Goal: Complete application form

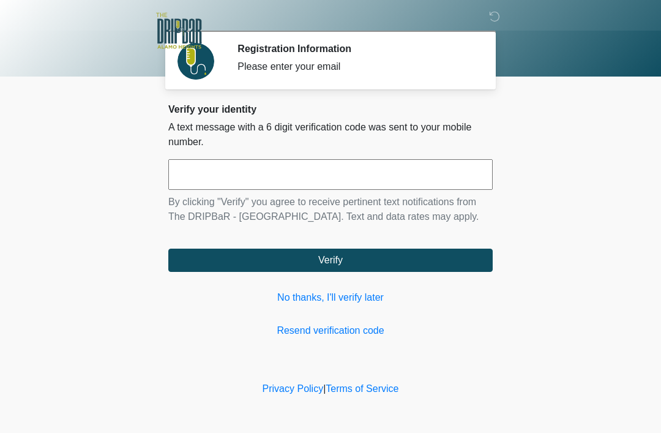
click at [382, 297] on link "No thanks, I'll verify later" at bounding box center [330, 297] width 325 height 15
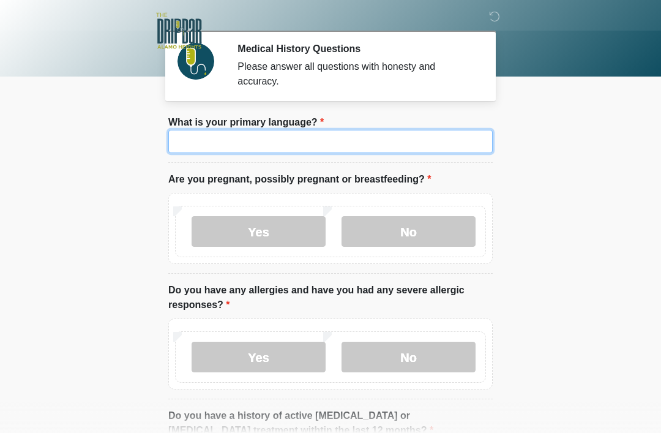
click at [442, 142] on input "What is your primary language?" at bounding box center [330, 141] width 325 height 23
type input "*******"
click at [425, 244] on label "No" at bounding box center [409, 231] width 134 height 31
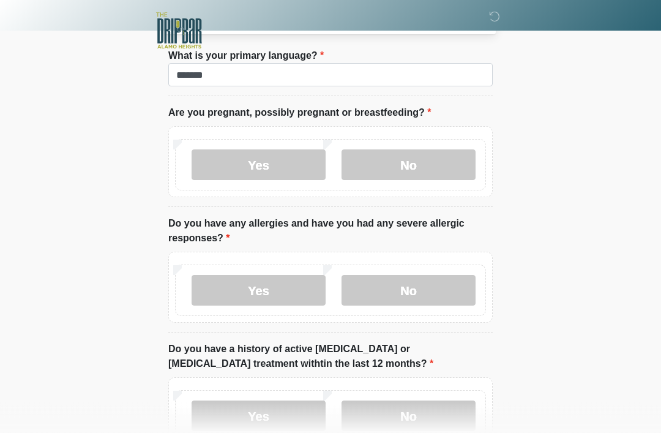
scroll to position [67, 0]
click at [459, 285] on label "No" at bounding box center [409, 290] width 134 height 31
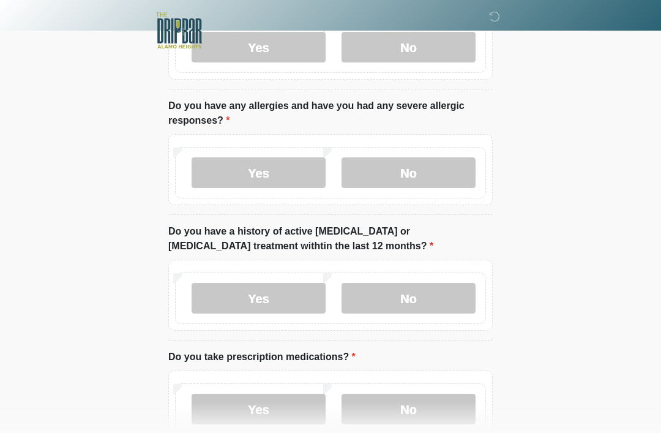
scroll to position [186, 0]
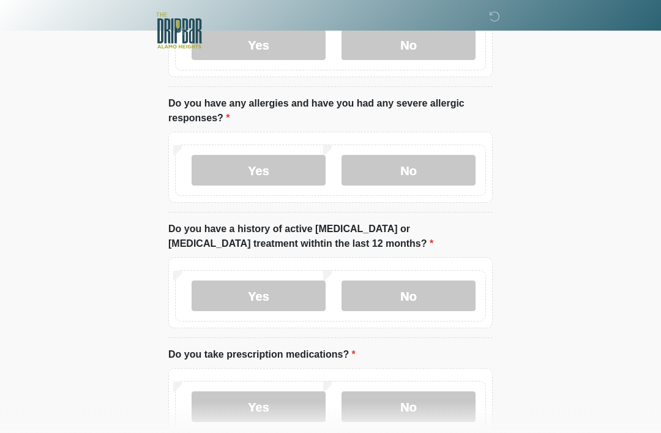
click at [446, 307] on label "No" at bounding box center [409, 296] width 134 height 31
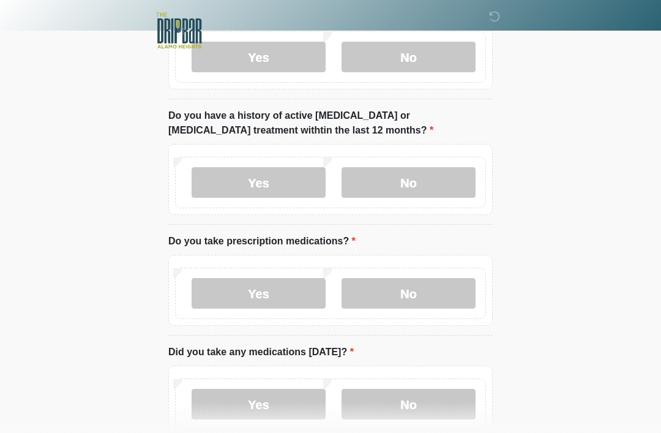
scroll to position [325, 0]
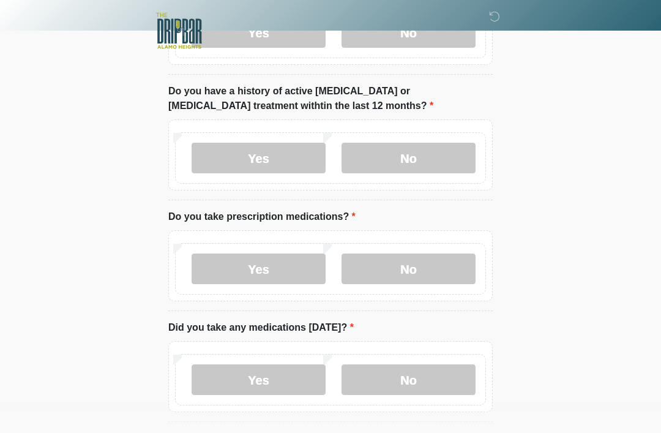
click at [442, 268] on label "No" at bounding box center [409, 269] width 134 height 31
click at [206, 377] on label "Yes" at bounding box center [259, 379] width 134 height 31
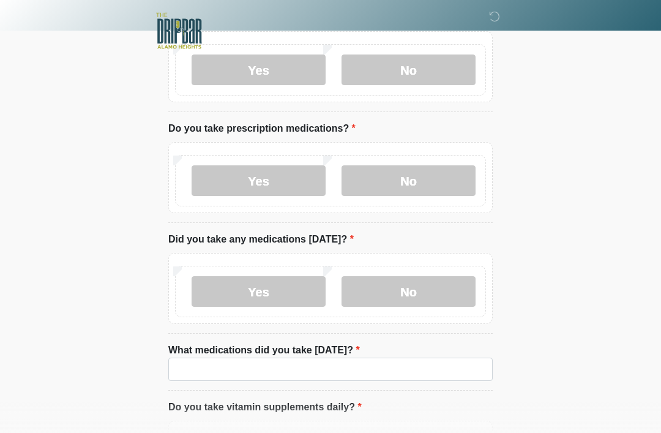
click at [440, 293] on label "No" at bounding box center [409, 291] width 134 height 31
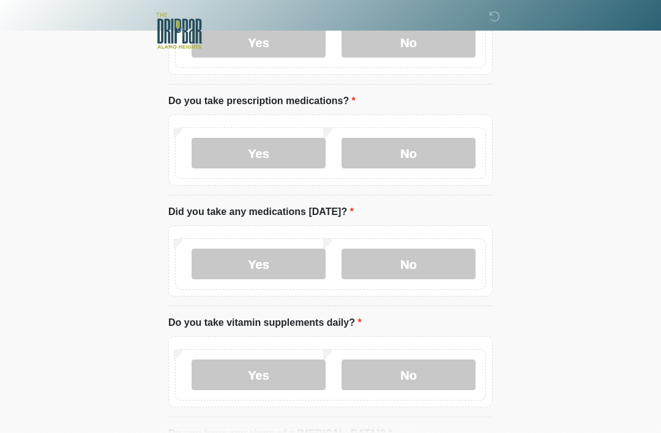
click at [209, 372] on label "Yes" at bounding box center [259, 374] width 134 height 31
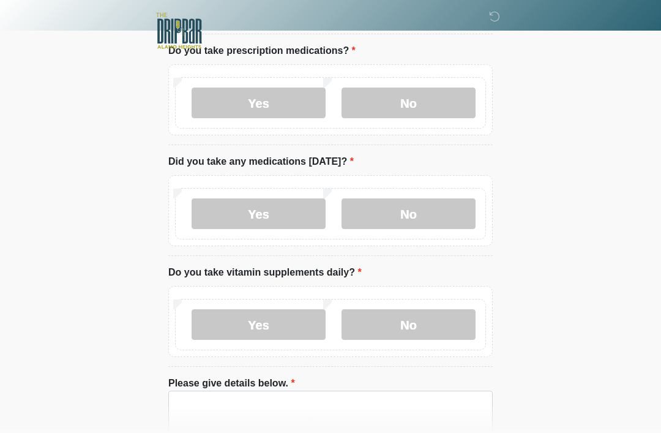
scroll to position [556, 0]
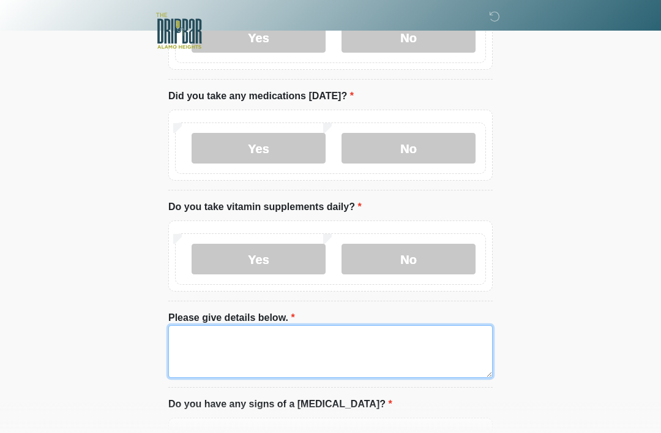
click at [449, 336] on textarea "Please give details below." at bounding box center [330, 351] width 325 height 53
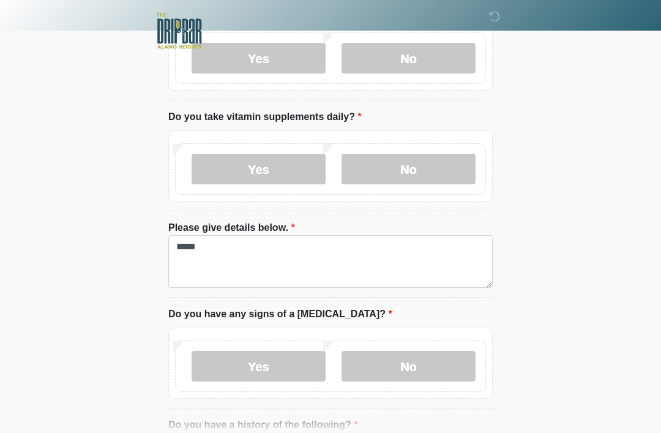
scroll to position [718, 0]
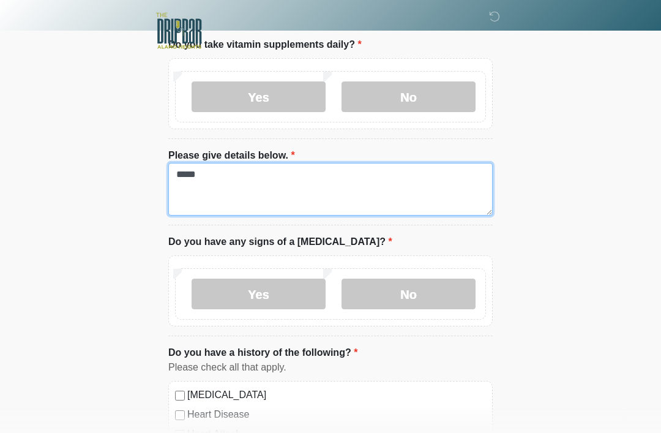
type textarea "*****"
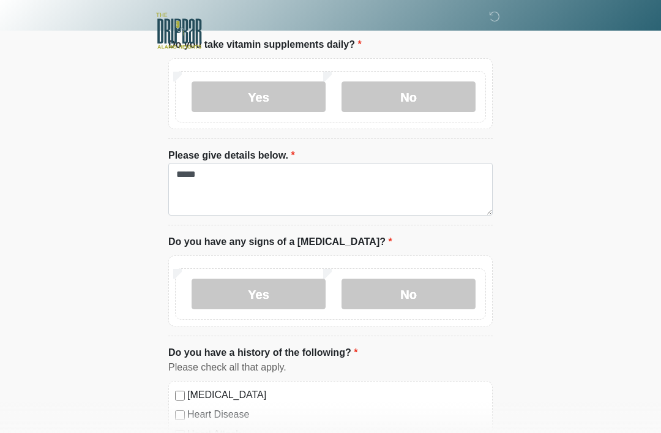
click at [450, 305] on label "No" at bounding box center [409, 294] width 134 height 31
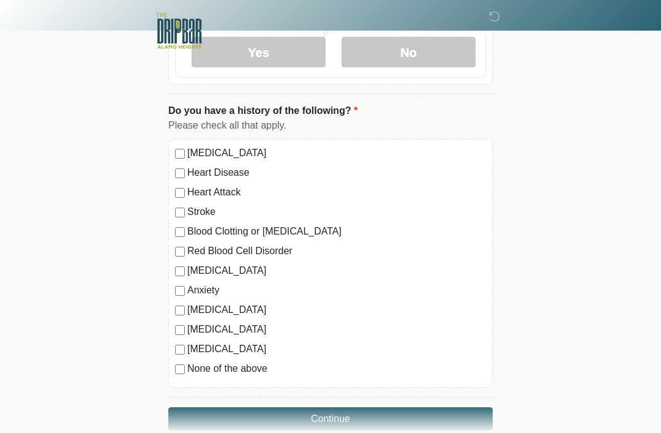
scroll to position [982, 0]
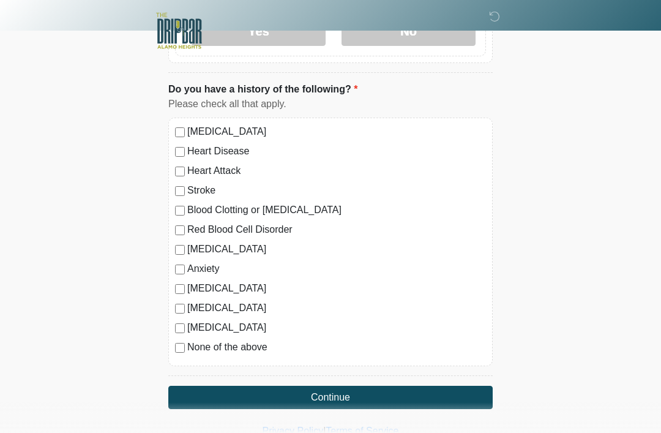
click at [176, 254] on div "Depression" at bounding box center [330, 249] width 311 height 15
click at [315, 405] on button "Continue" at bounding box center [330, 397] width 325 height 23
click at [466, 397] on button "Continue" at bounding box center [330, 397] width 325 height 23
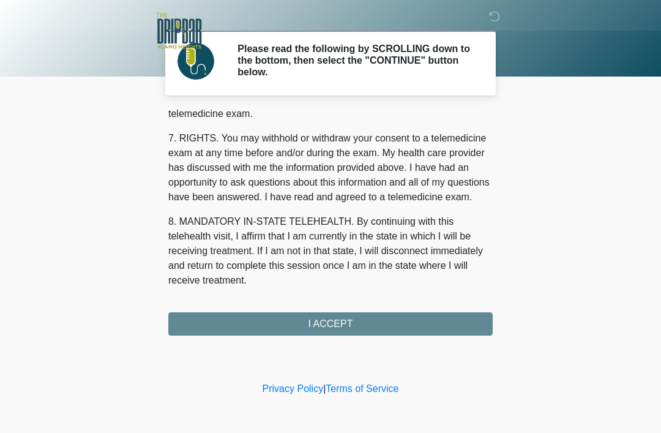
scroll to position [537, 0]
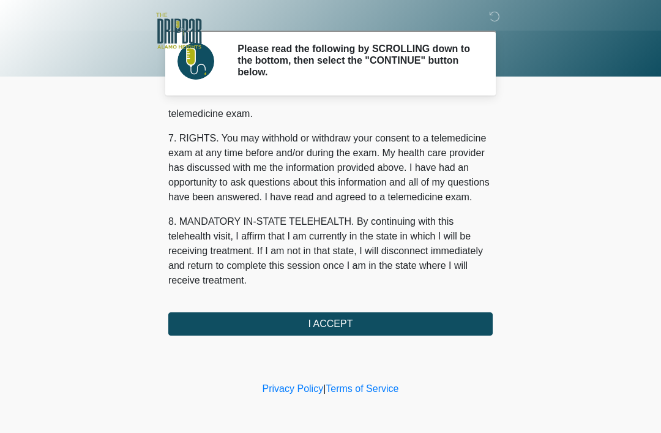
click at [446, 327] on button "I ACCEPT" at bounding box center [330, 323] width 325 height 23
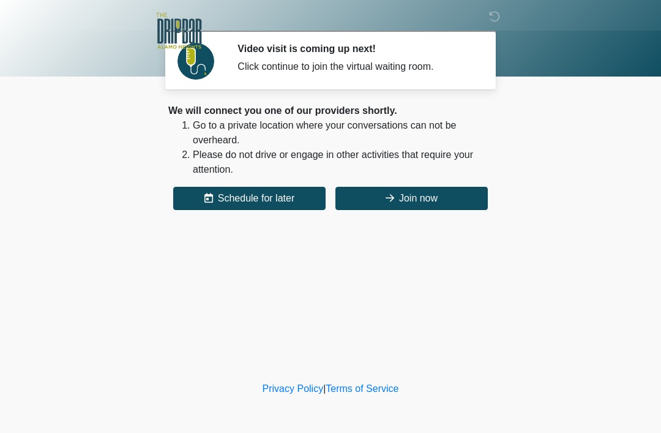
click at [425, 196] on button "Join now" at bounding box center [412, 198] width 152 height 23
click at [441, 201] on button "Join now" at bounding box center [412, 198] width 152 height 23
